Goal: Information Seeking & Learning: Learn about a topic

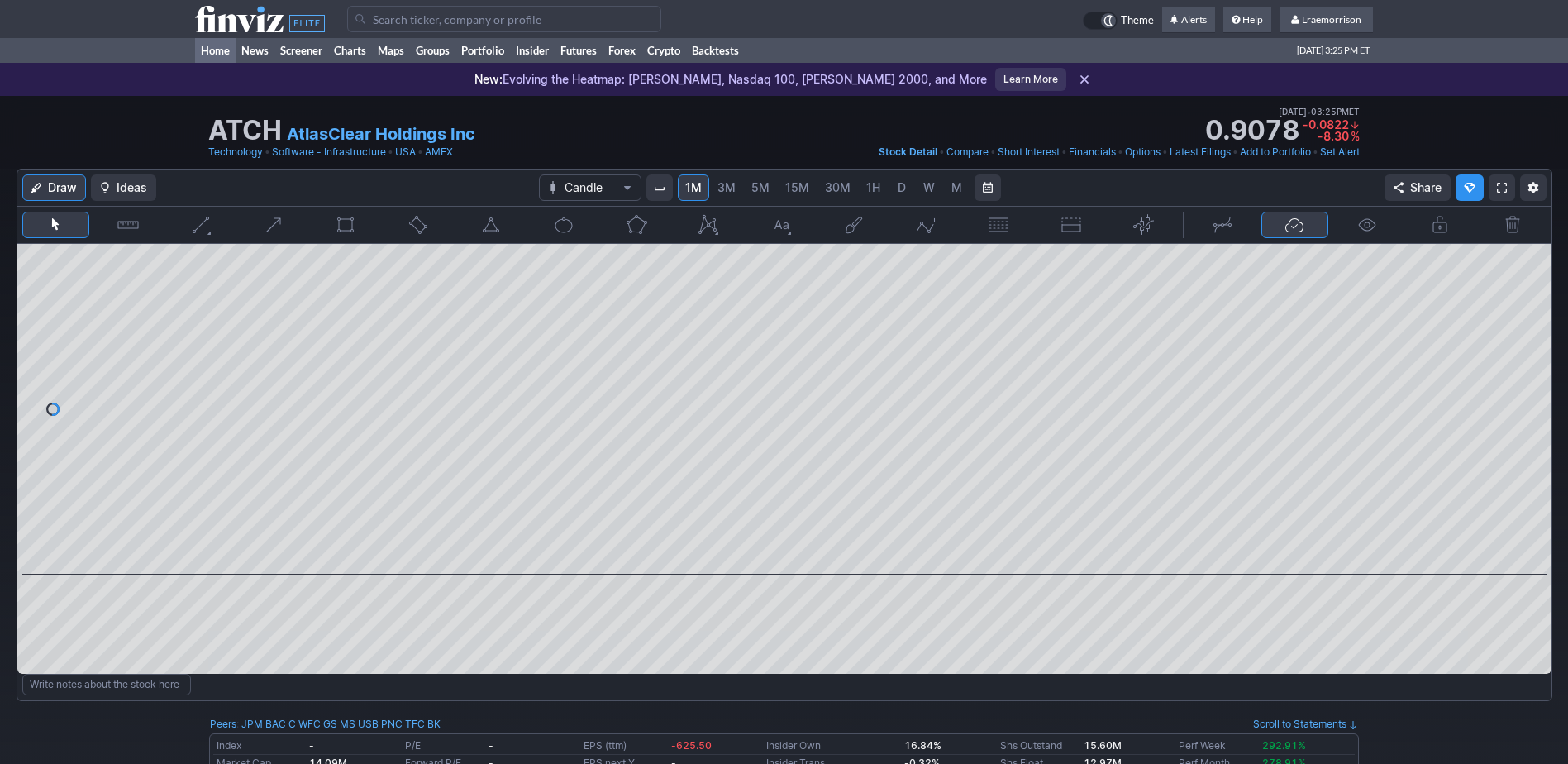
click at [214, 52] on link "Home" at bounding box center [215, 50] width 41 height 25
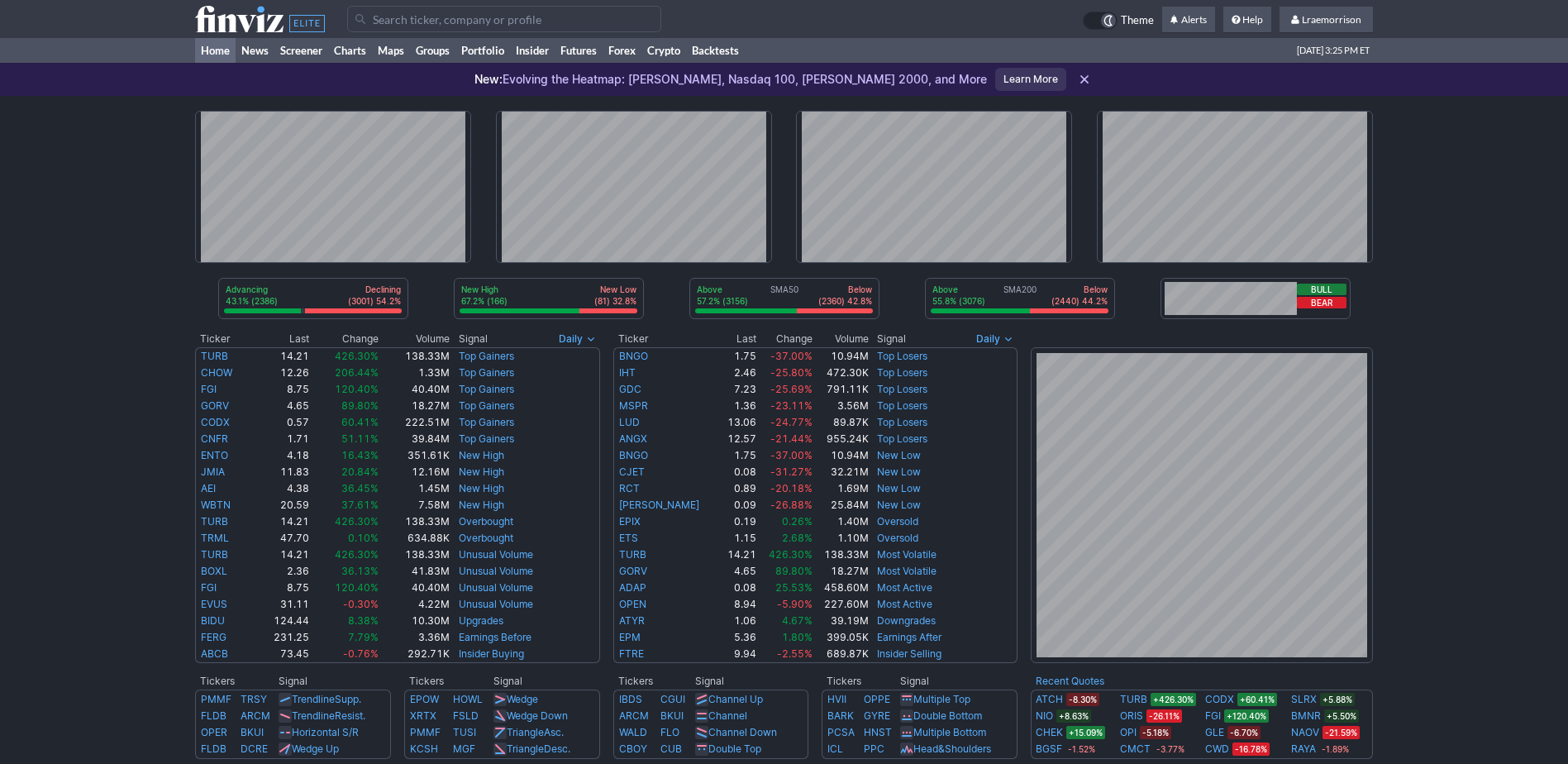
click at [387, 22] on input "Search" at bounding box center [504, 19] width 314 height 26
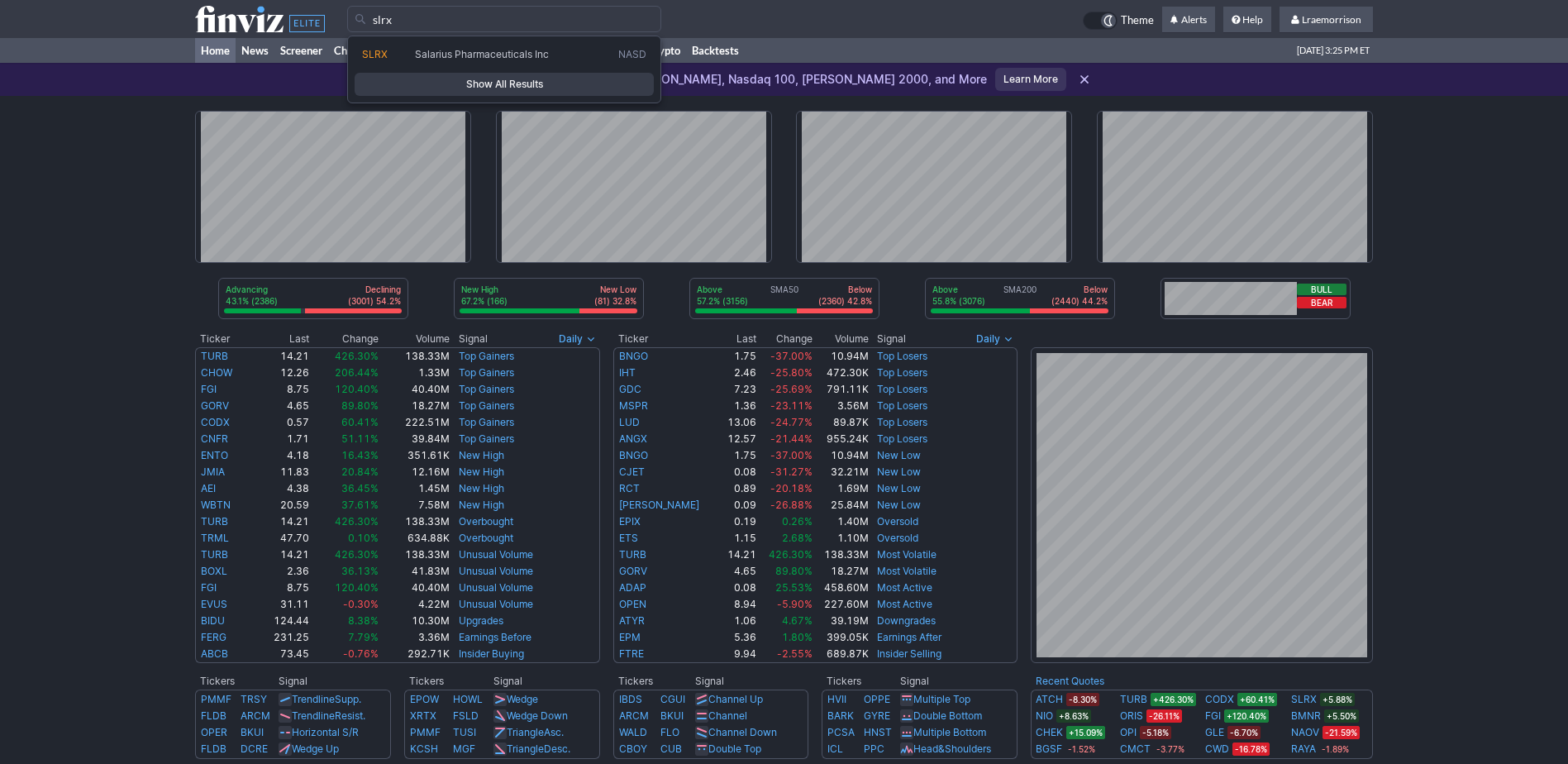
type input "slrx"
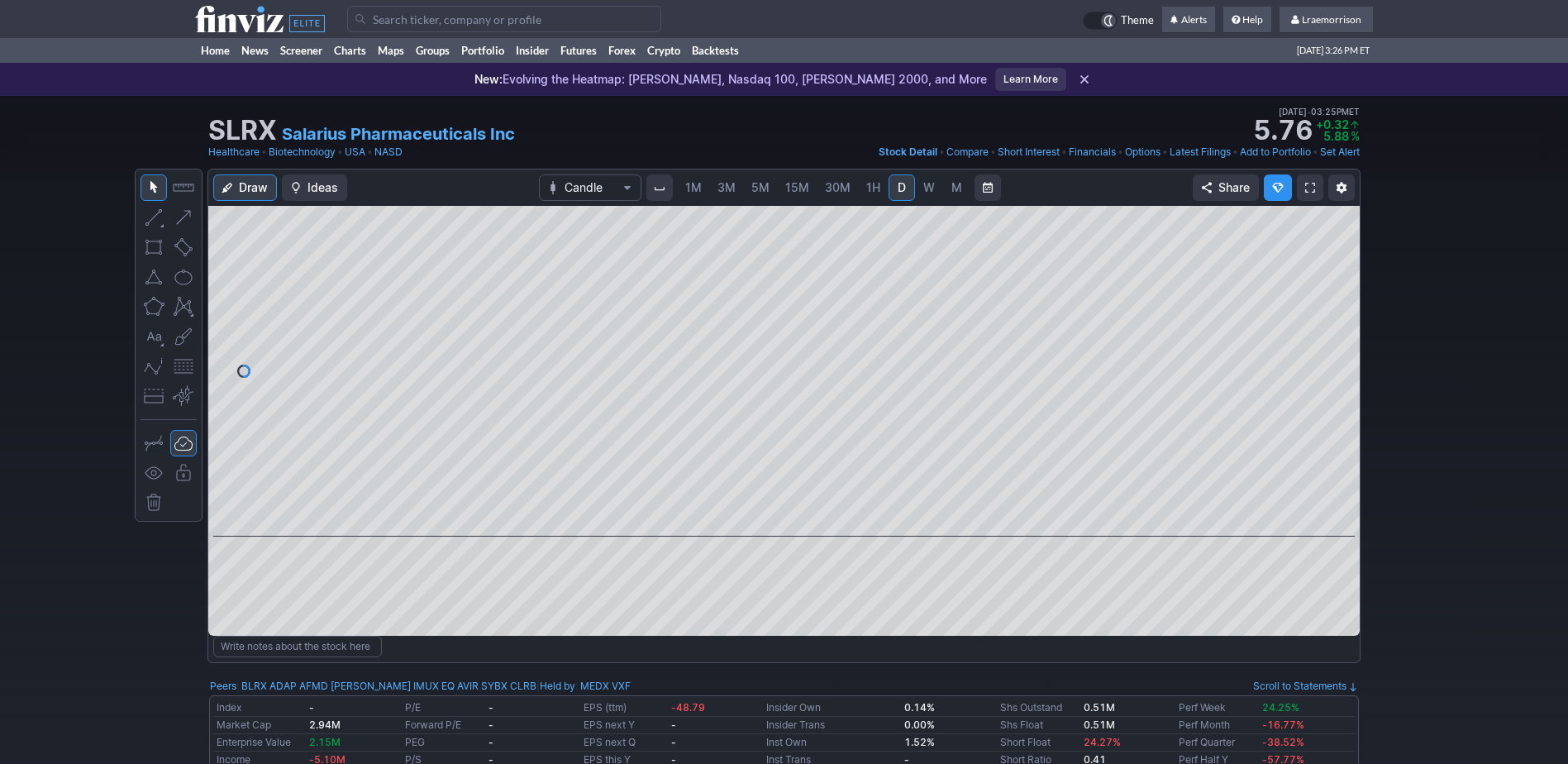
click at [691, 189] on span "1M" at bounding box center [694, 187] width 17 height 14
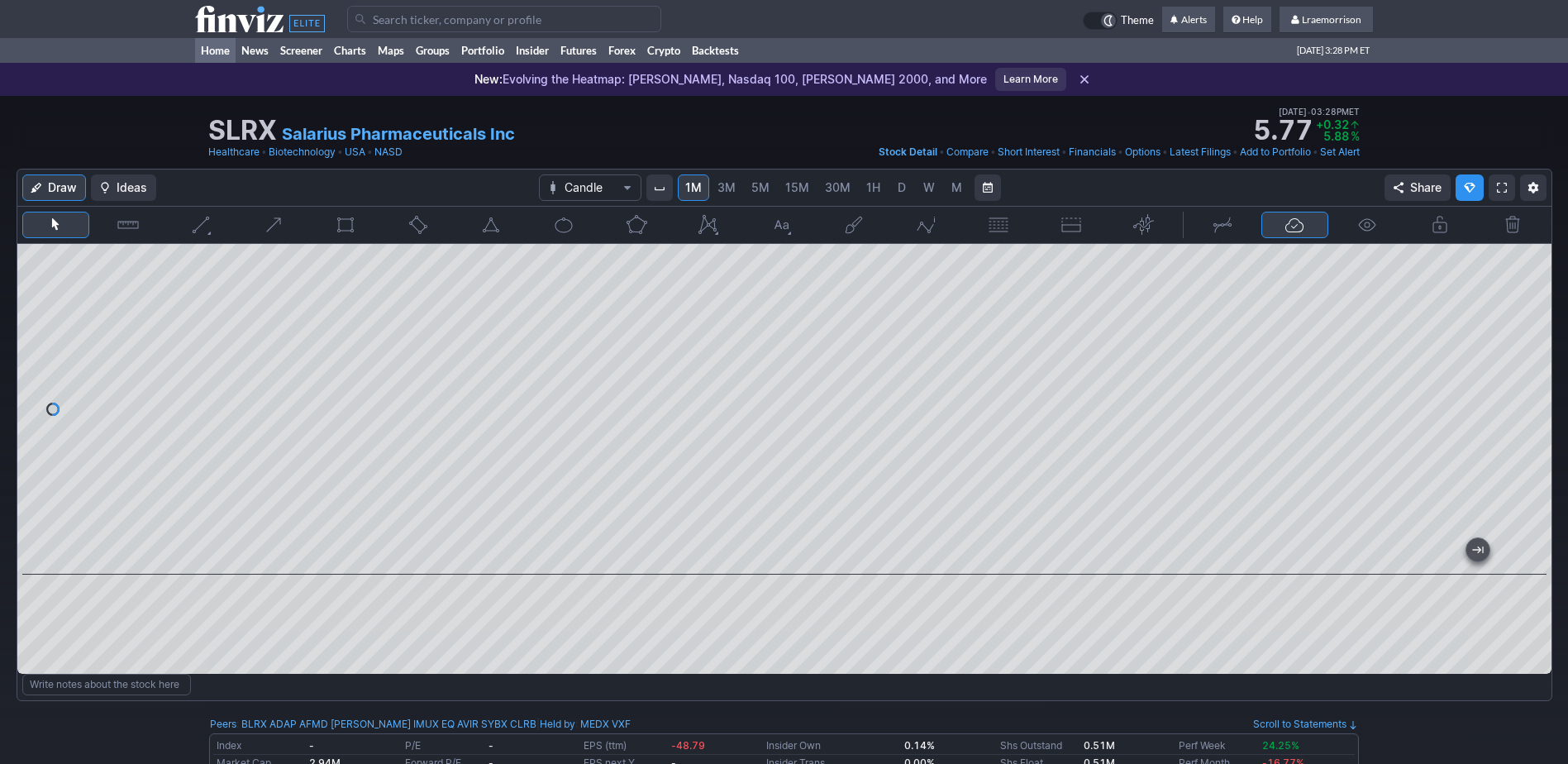
click at [201, 54] on link "Home" at bounding box center [215, 50] width 41 height 25
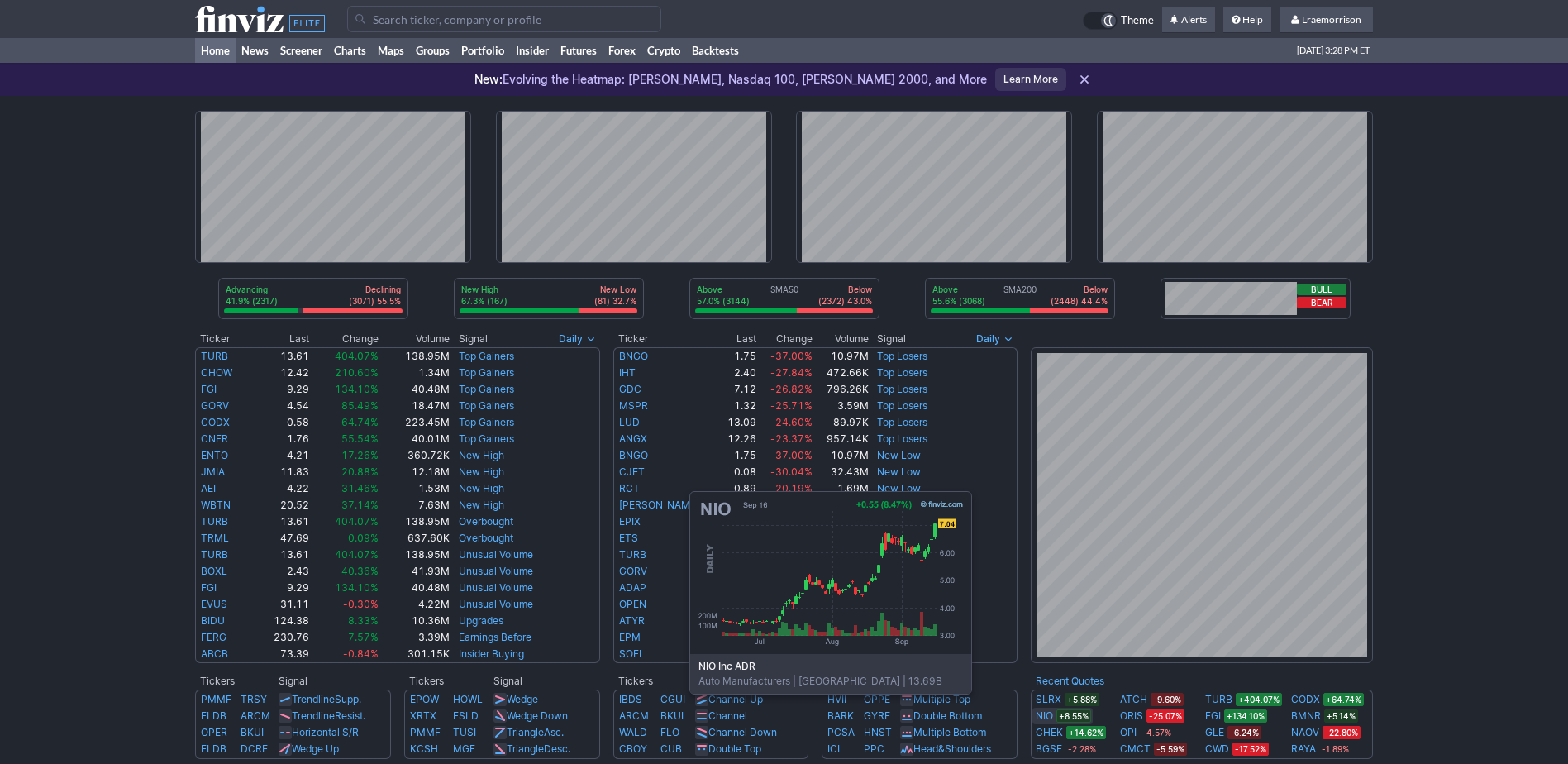
click at [1044, 719] on link "NIO" at bounding box center [1044, 717] width 18 height 17
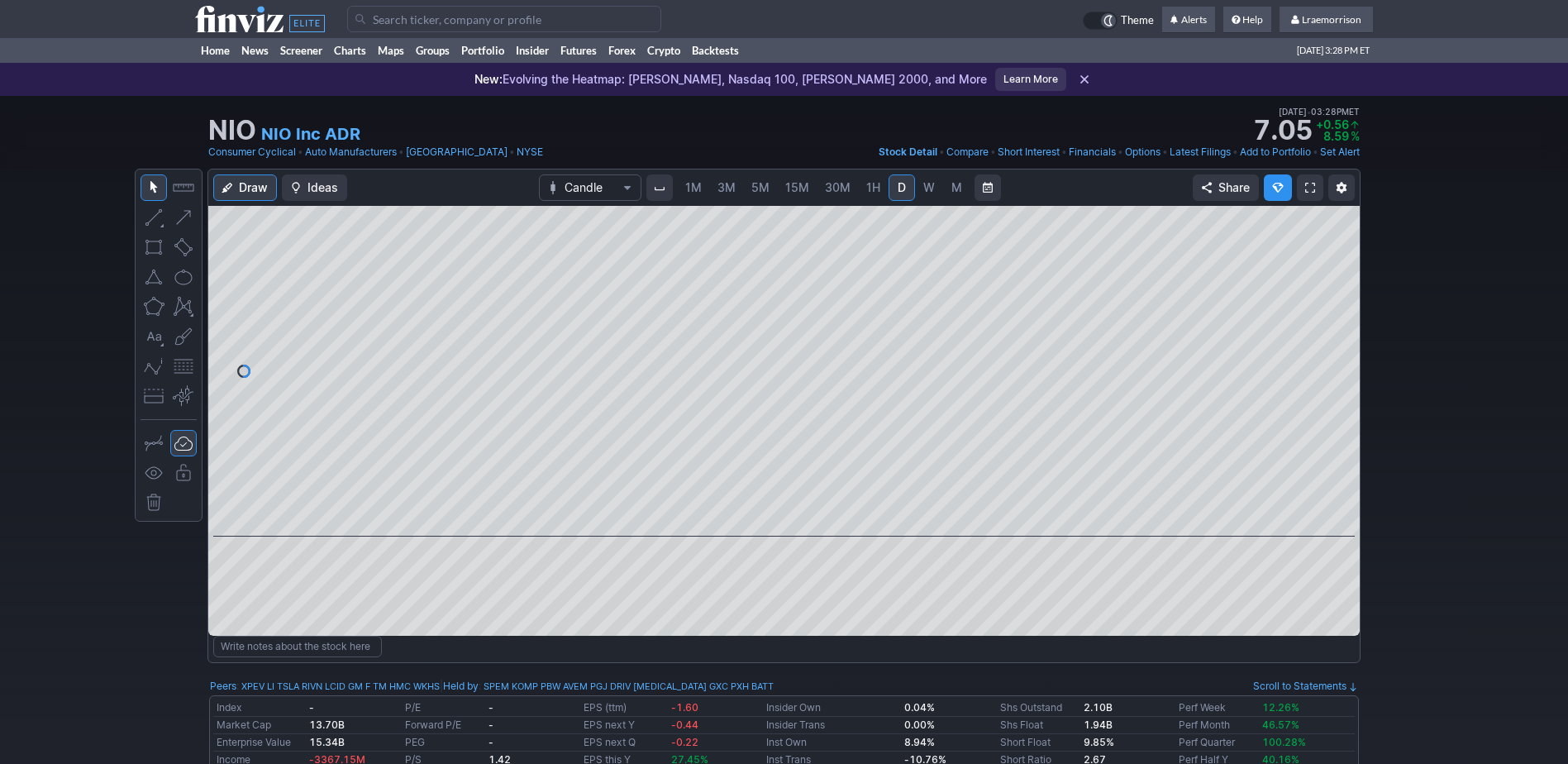
click at [690, 189] on span "1M" at bounding box center [694, 187] width 17 height 14
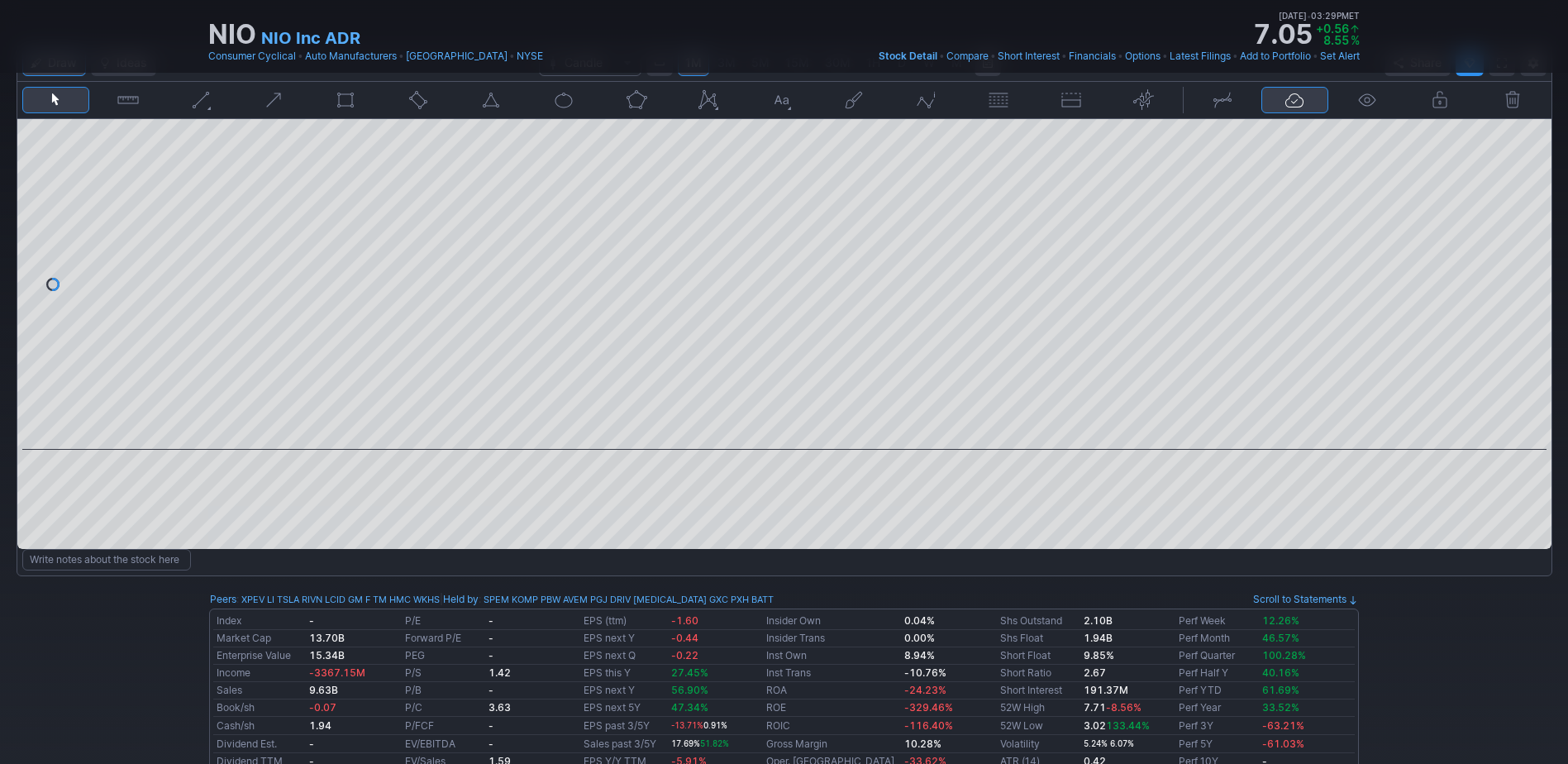
scroll to position [83, 0]
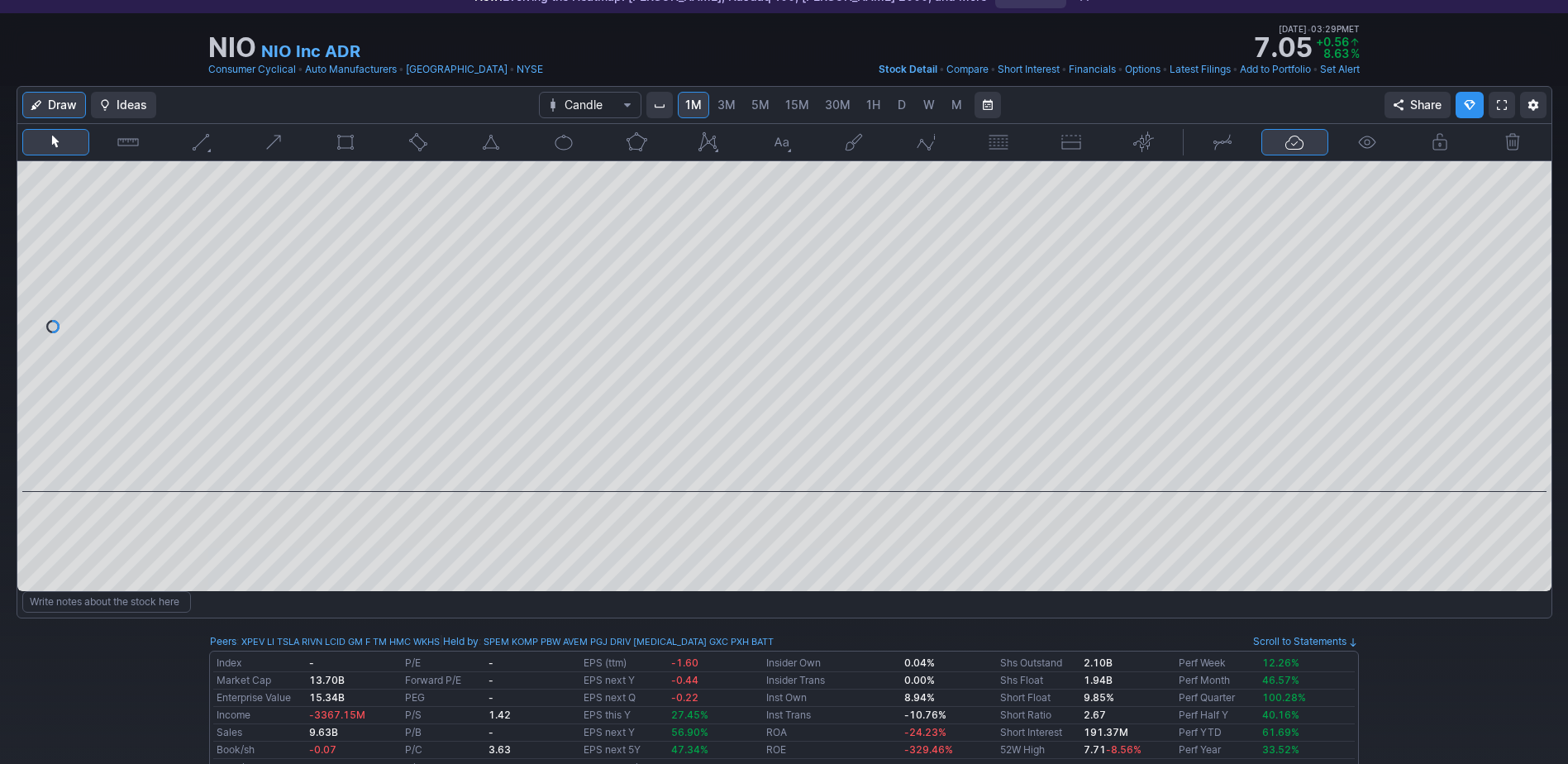
click at [925, 110] on span "W" at bounding box center [929, 104] width 12 height 14
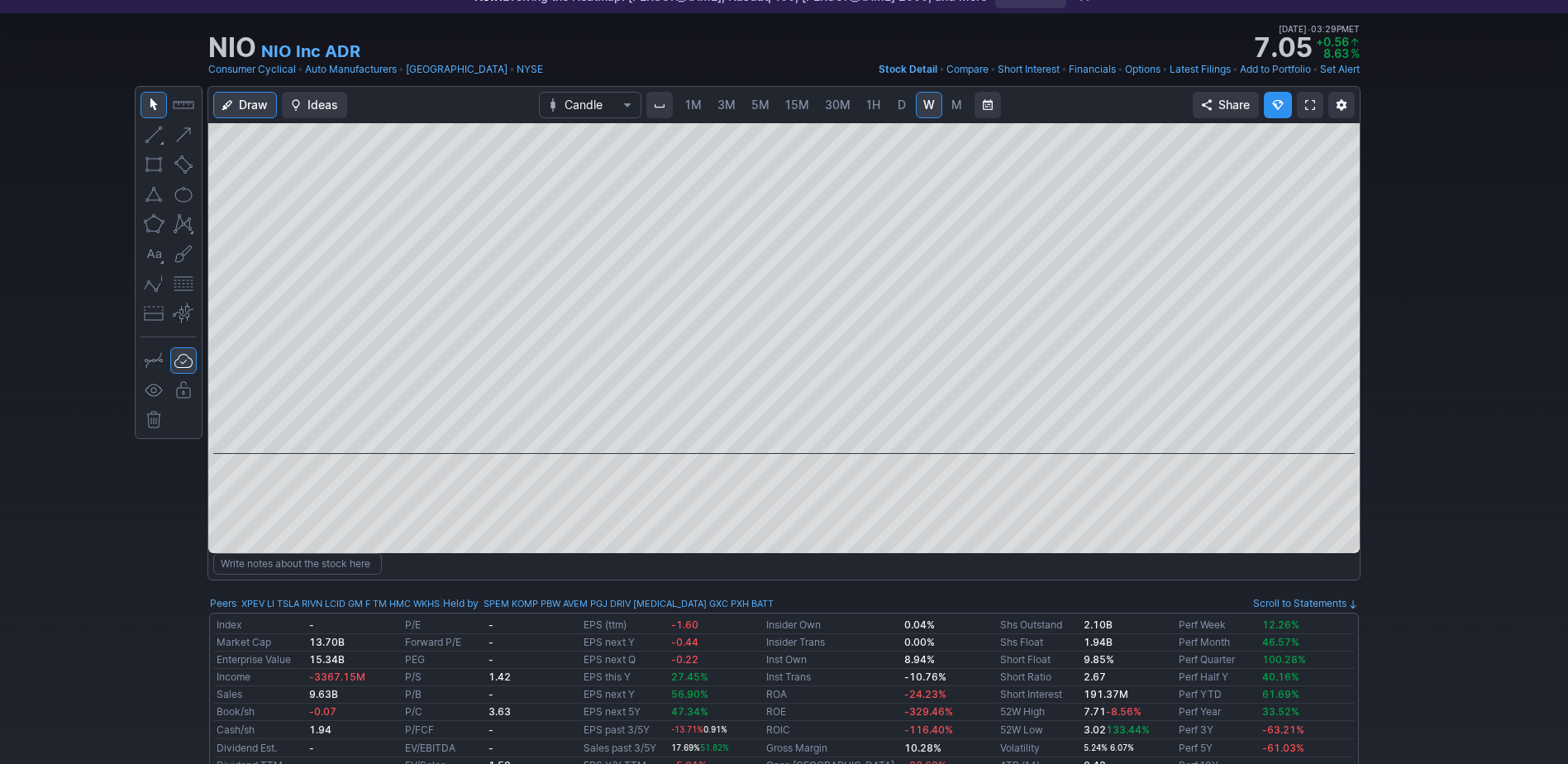
click at [951, 112] on span "M" at bounding box center [956, 106] width 12 height 17
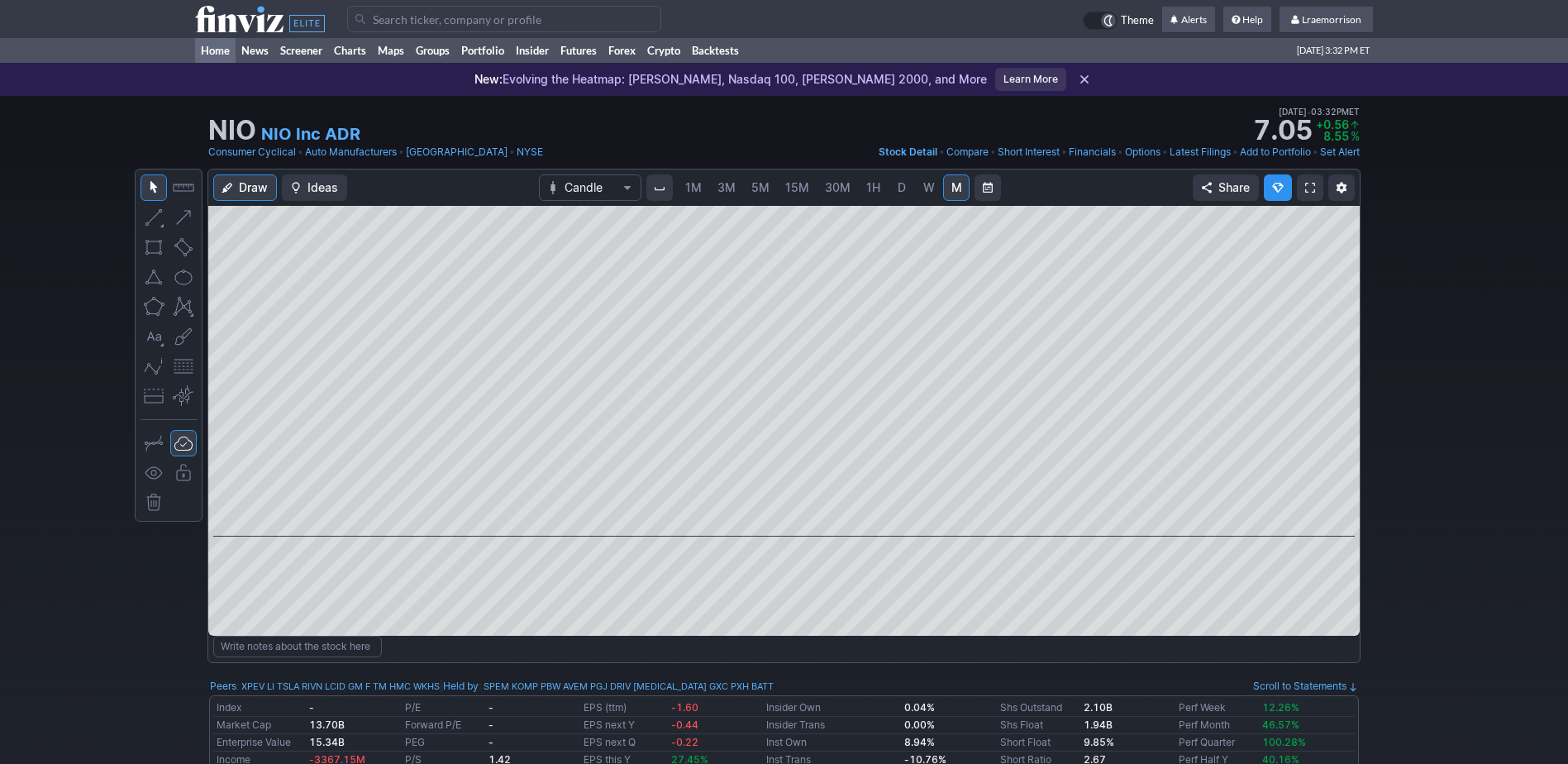
click at [215, 48] on link "Home" at bounding box center [215, 50] width 41 height 25
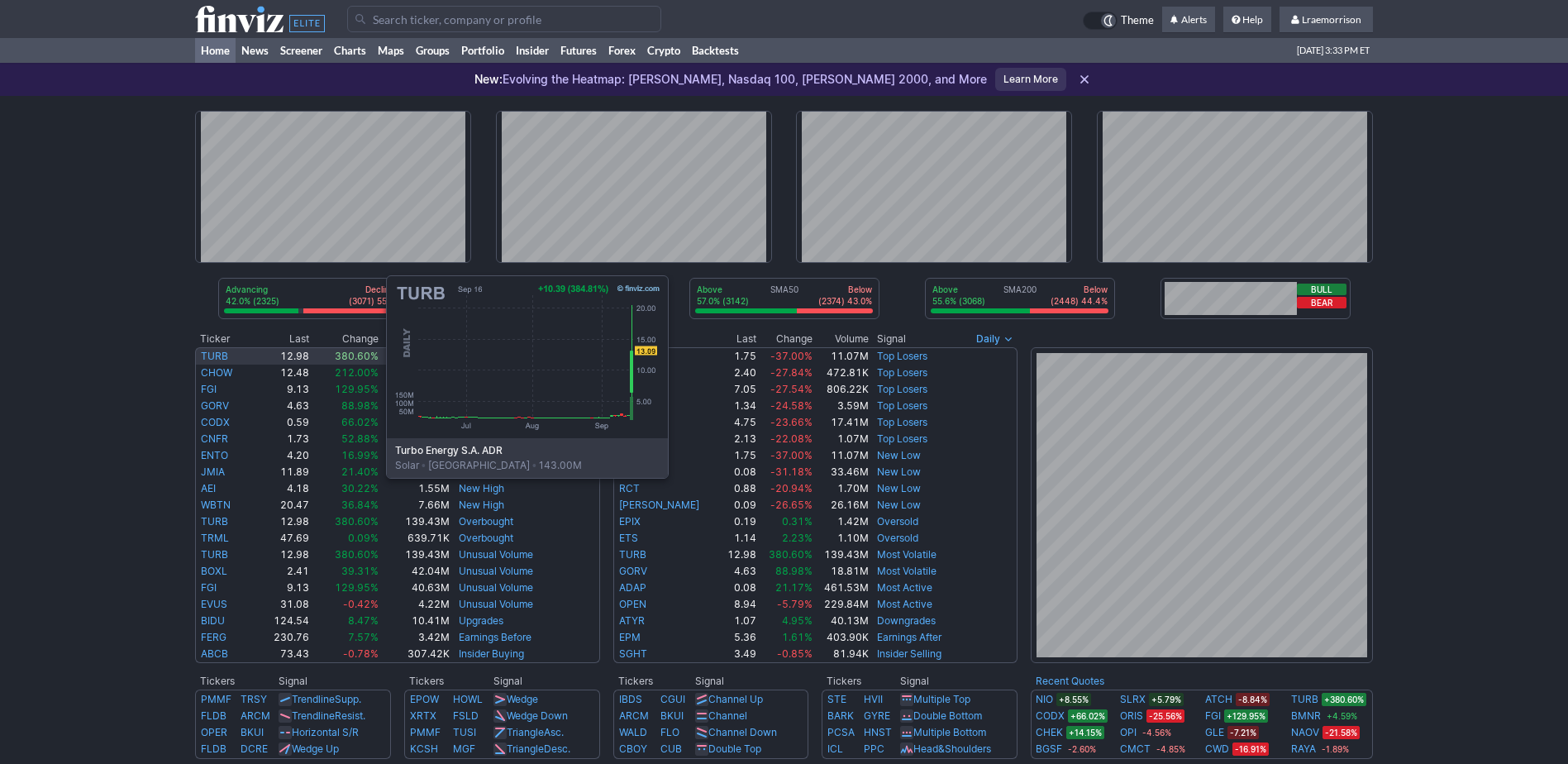
click at [220, 354] on link "TURB" at bounding box center [215, 356] width 27 height 13
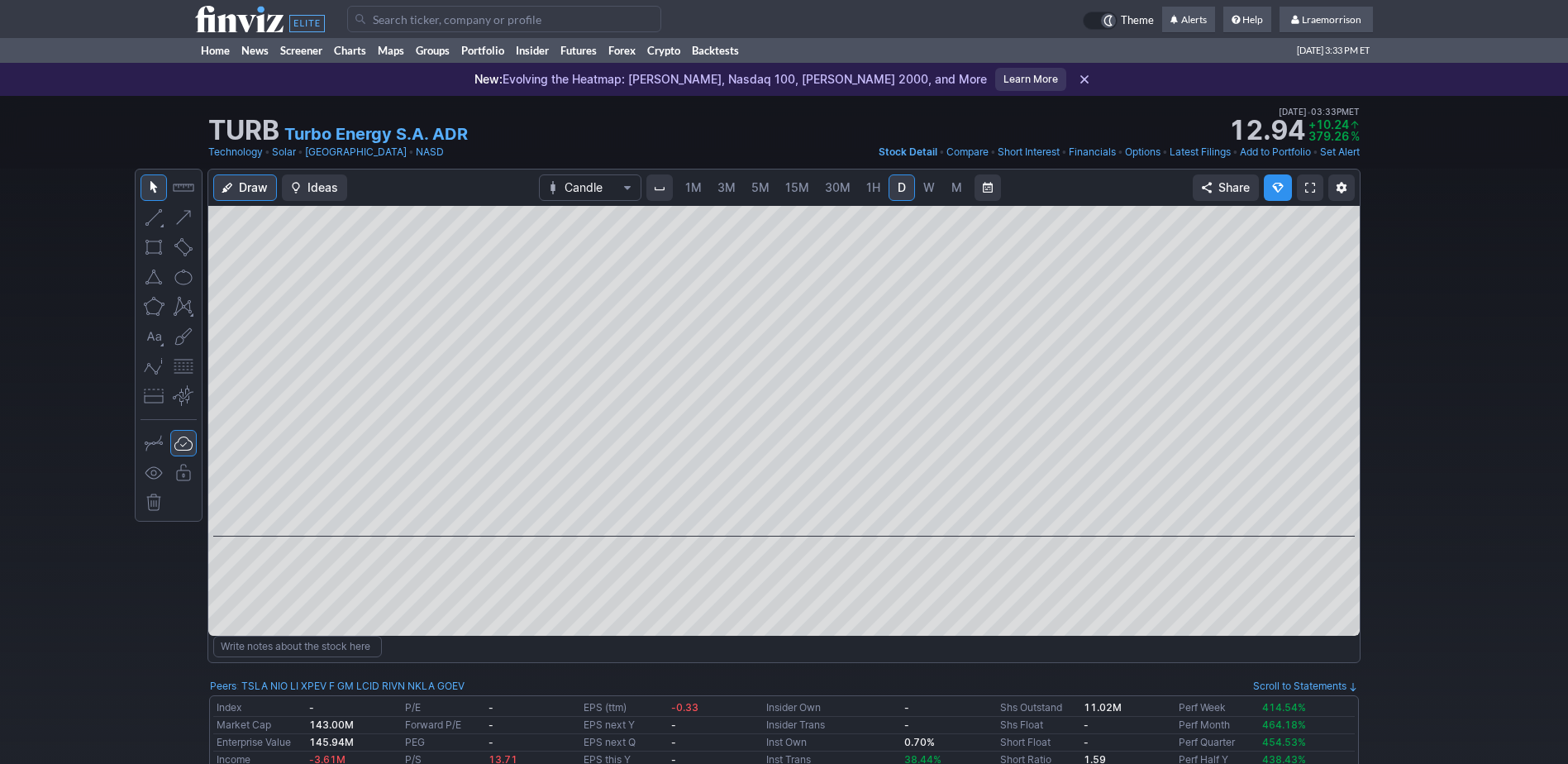
click at [695, 191] on span "1M" at bounding box center [694, 187] width 17 height 14
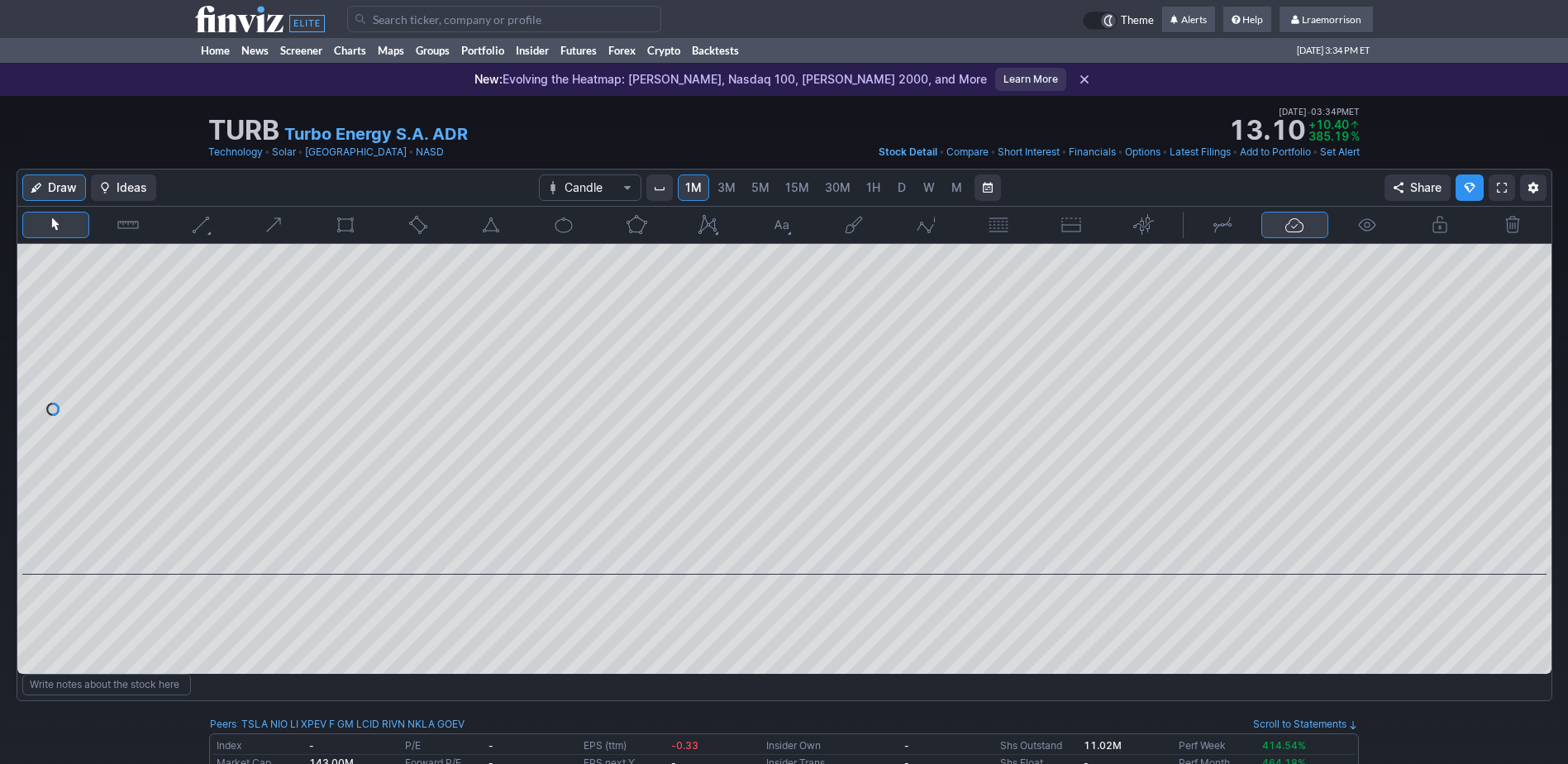
click at [385, 27] on input "Search" at bounding box center [504, 19] width 314 height 26
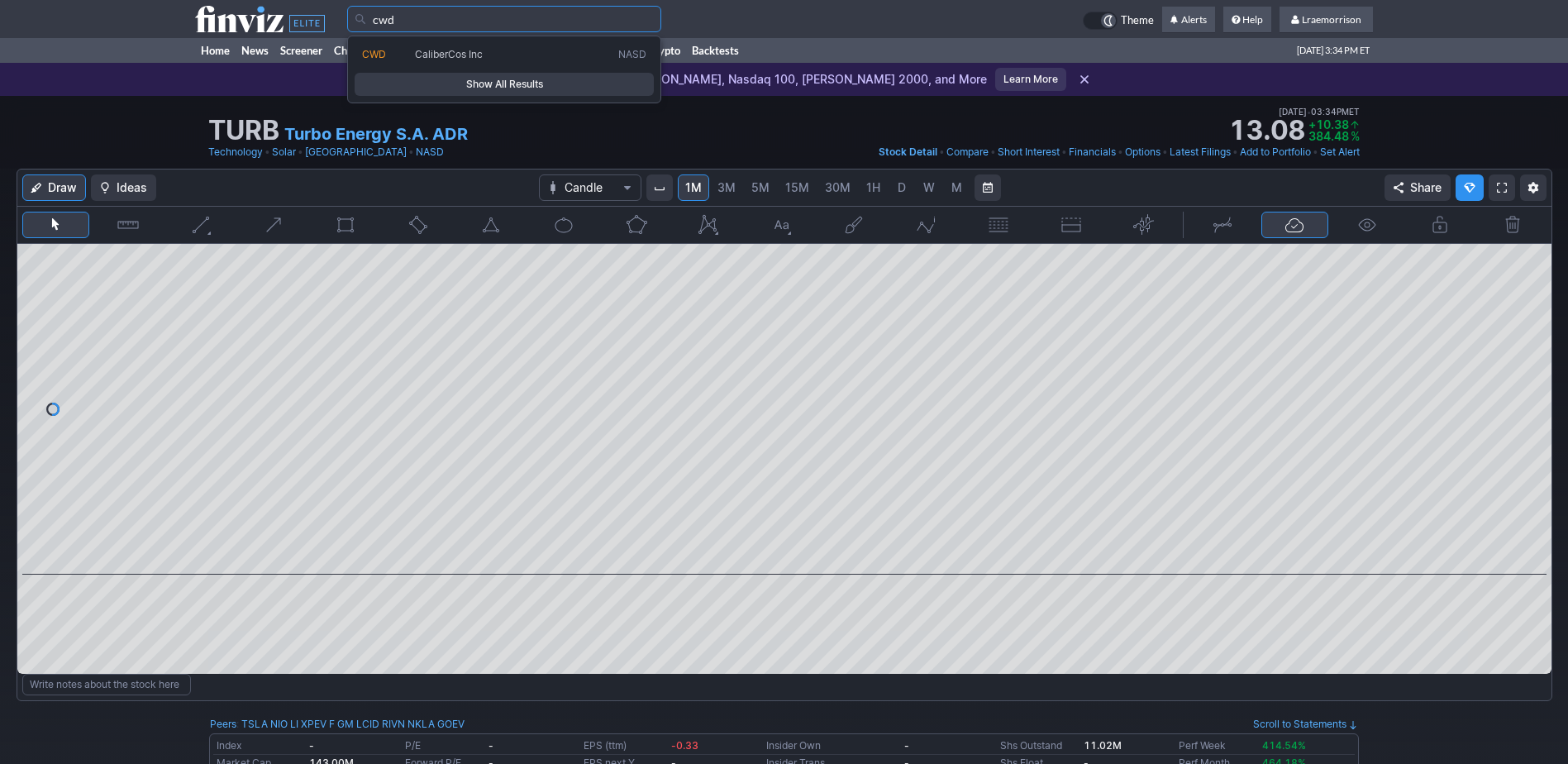
type input "cwd"
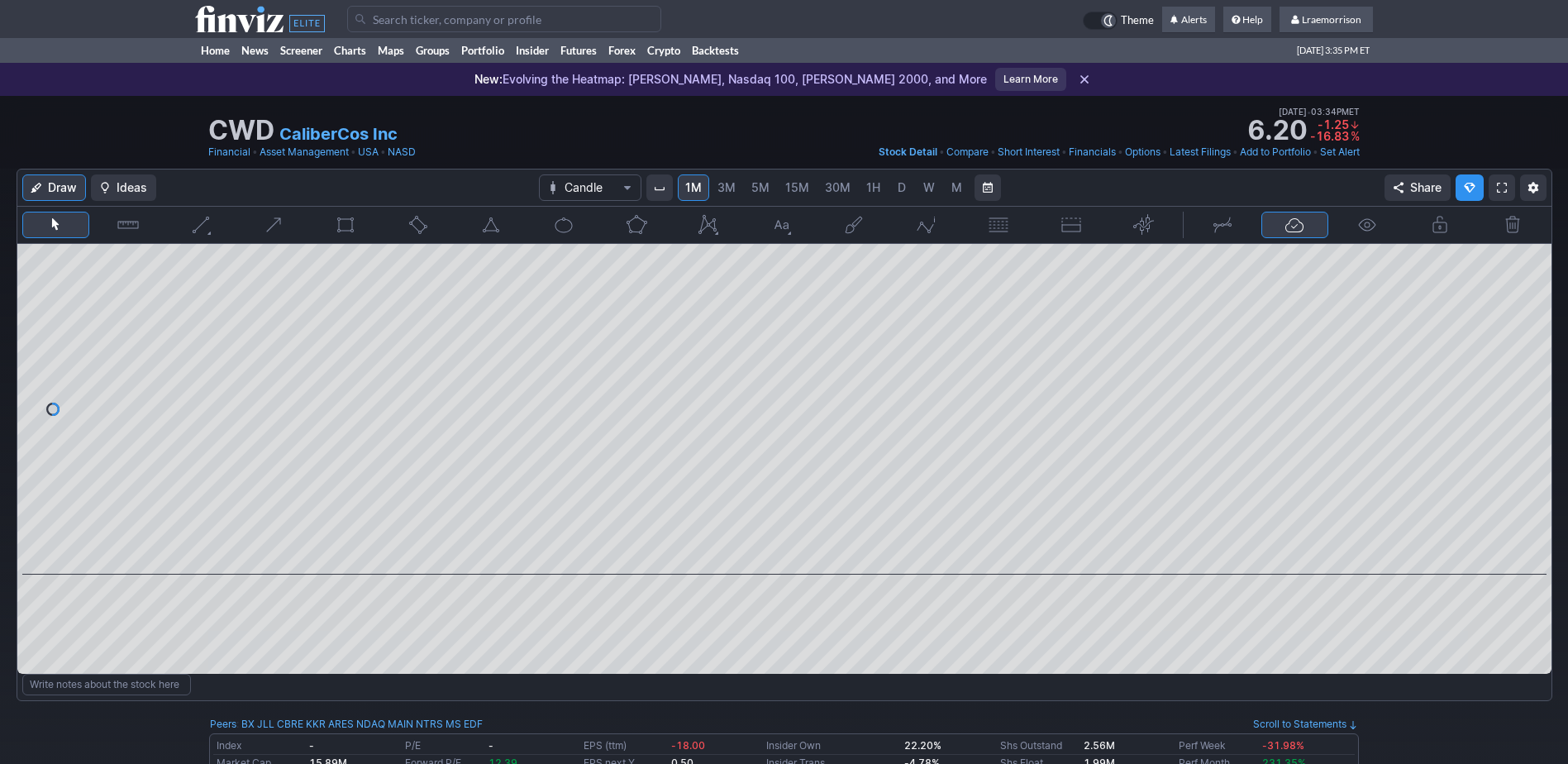
click at [951, 193] on span "M" at bounding box center [956, 187] width 11 height 14
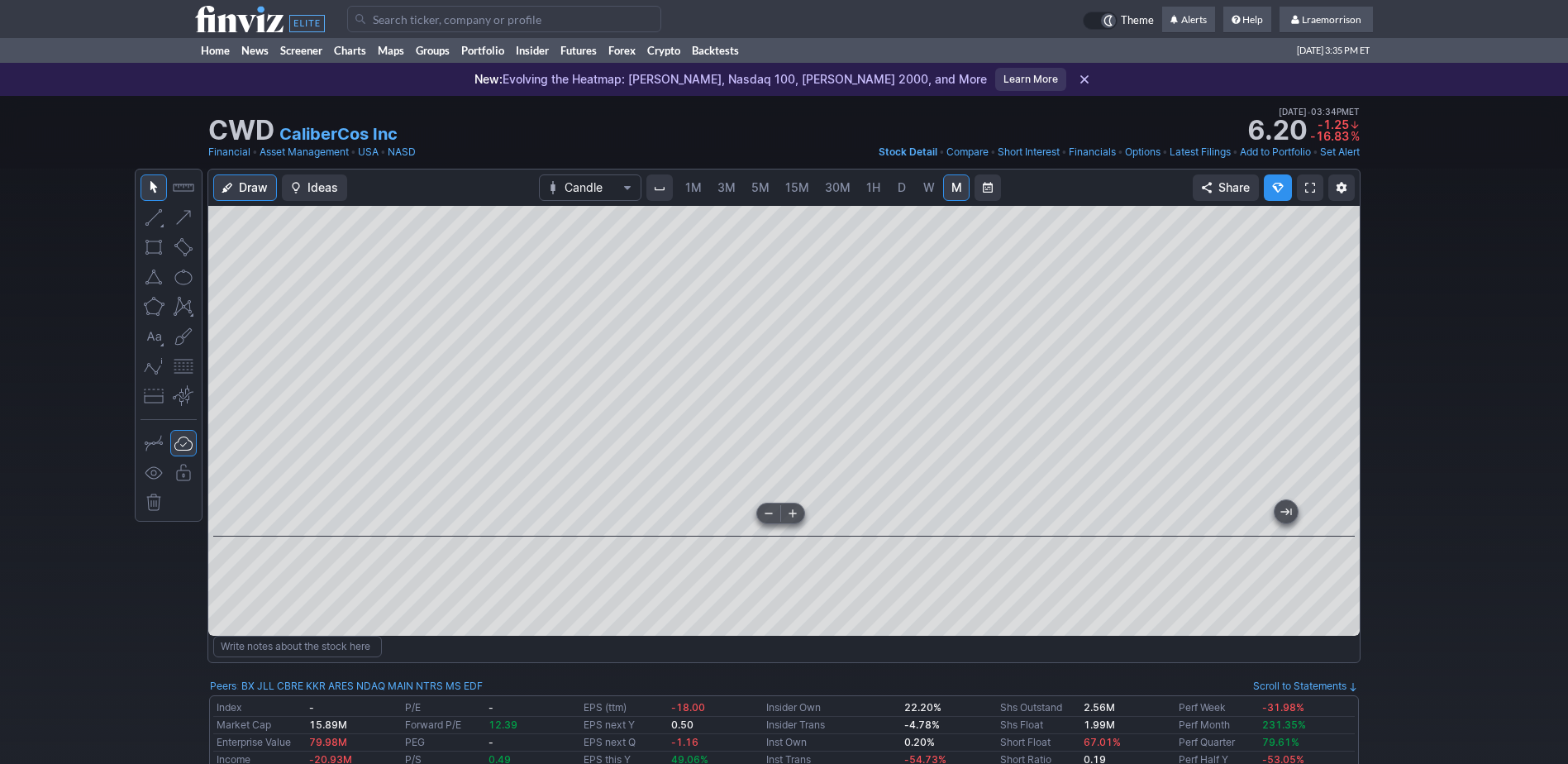
click at [449, 516] on div at bounding box center [784, 371] width 1152 height 330
